Goal: Information Seeking & Learning: Check status

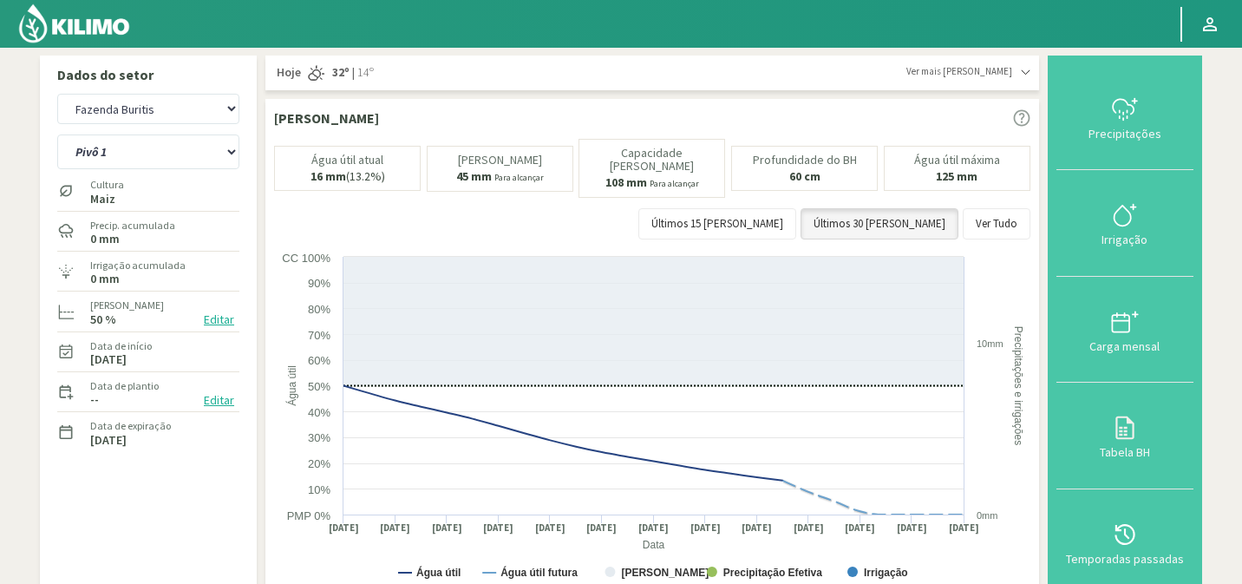
select select "383: Object"
click at [97, 21] on img at bounding box center [74, 24] width 114 height 42
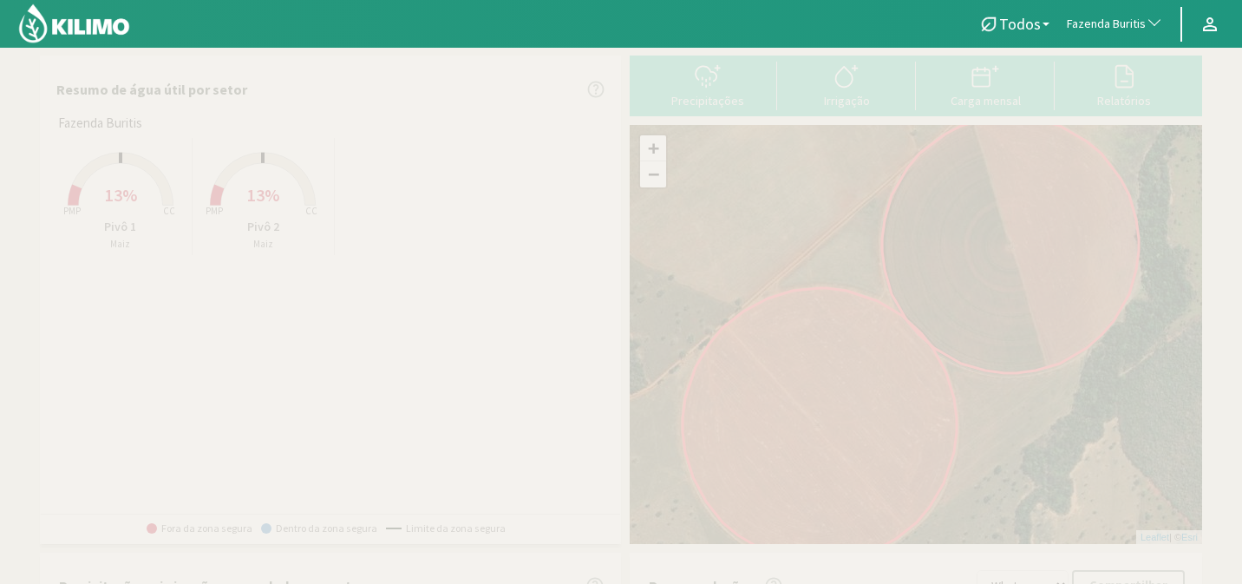
click at [117, 203] on span "13%" at bounding box center [121, 195] width 32 height 22
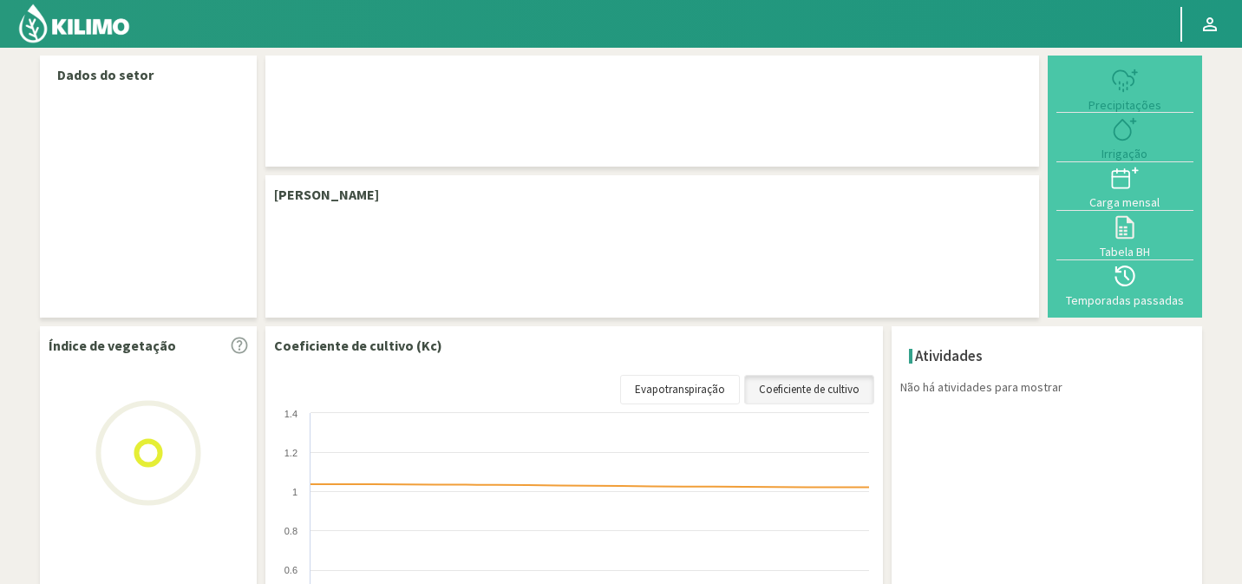
select select "103: Object"
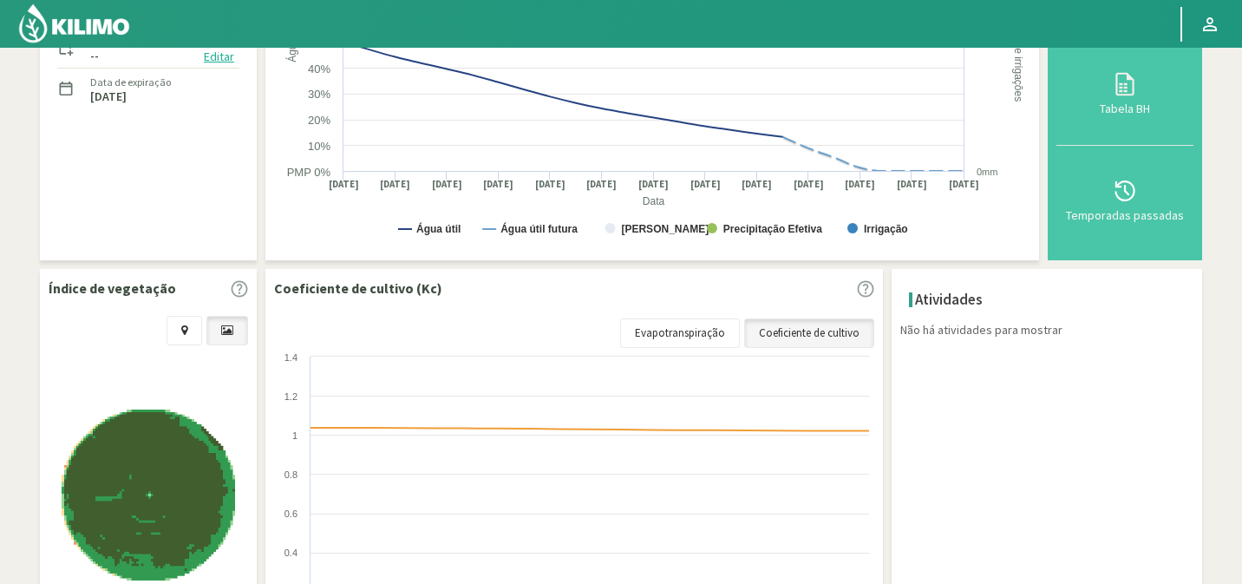
scroll to position [541, 0]
